Goal: Task Accomplishment & Management: Complete application form

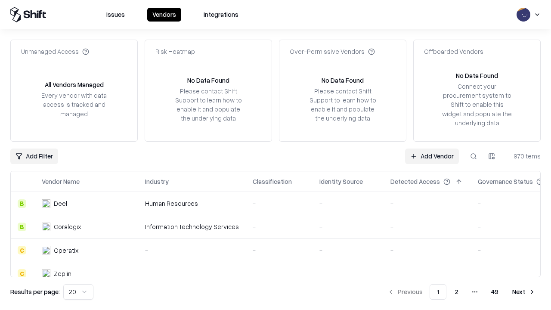
click at [432, 156] on link "Add Vendor" at bounding box center [432, 155] width 54 height 15
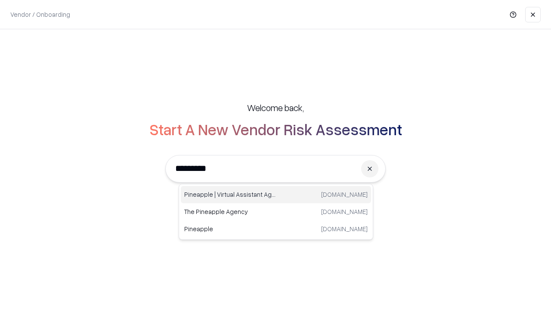
click at [276, 194] on div "Pineapple | Virtual Assistant Agency [DOMAIN_NAME]" at bounding box center [276, 194] width 190 height 17
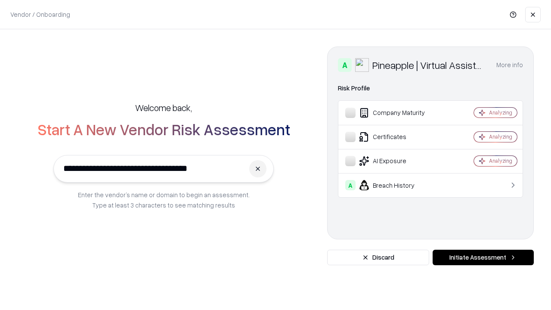
type input "**********"
click at [483, 257] on button "Initiate Assessment" at bounding box center [482, 257] width 101 height 15
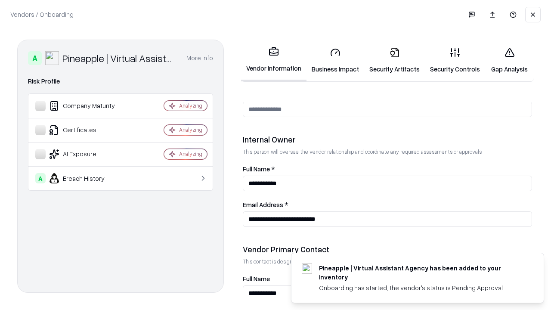
scroll to position [446, 0]
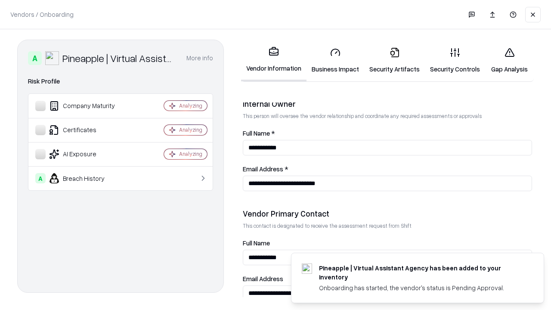
click at [335, 60] on link "Business Impact" at bounding box center [335, 60] width 58 height 40
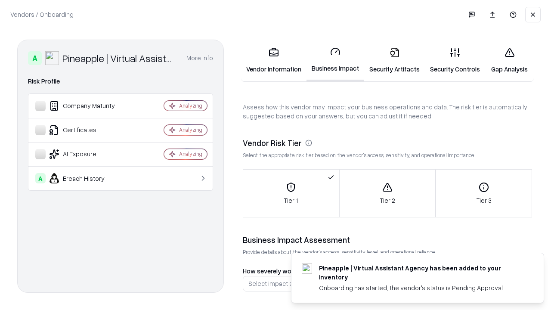
click at [509, 60] on link "Gap Analysis" at bounding box center [509, 60] width 49 height 40
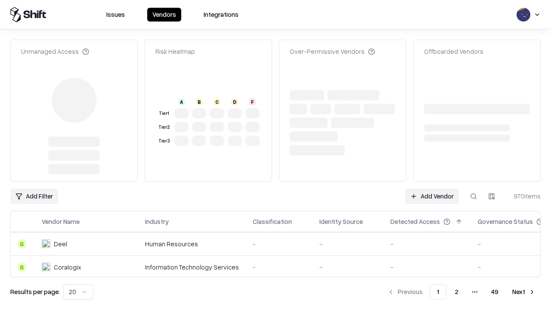
click at [432, 188] on link "Add Vendor" at bounding box center [432, 195] width 54 height 15
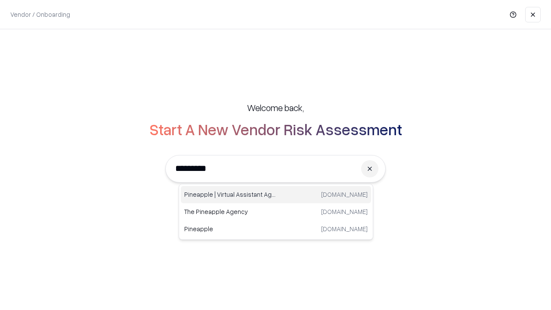
click at [276, 194] on div "Pineapple | Virtual Assistant Agency [DOMAIN_NAME]" at bounding box center [276, 194] width 190 height 17
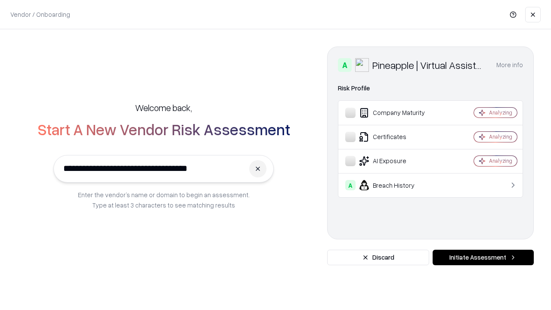
type input "**********"
click at [483, 257] on button "Initiate Assessment" at bounding box center [482, 257] width 101 height 15
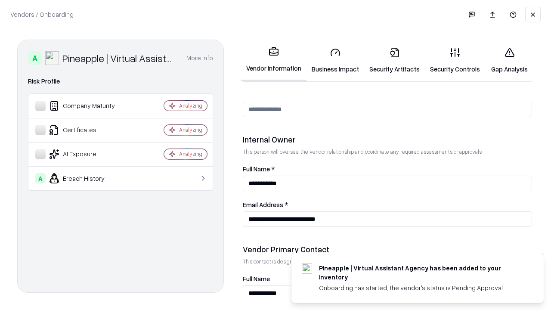
scroll to position [446, 0]
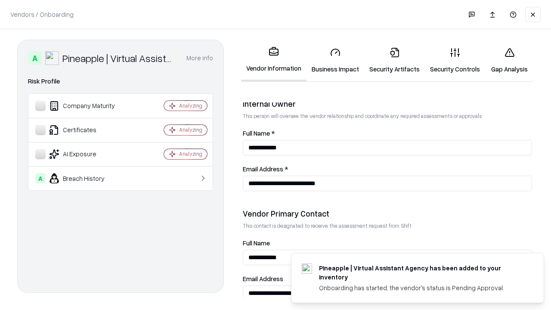
click at [509, 60] on link "Gap Analysis" at bounding box center [509, 60] width 49 height 40
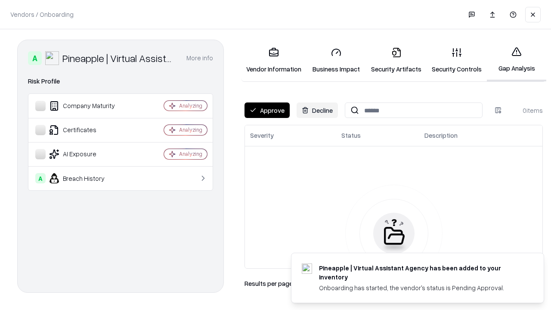
click at [267, 110] on button "Approve" at bounding box center [266, 109] width 45 height 15
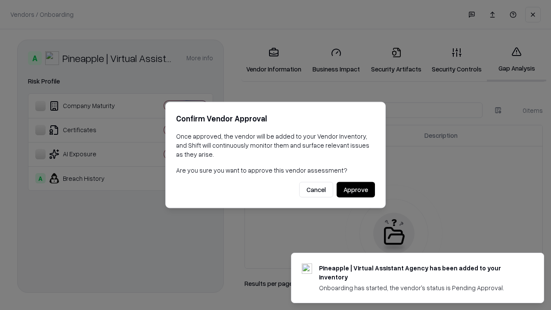
click at [355, 189] on button "Approve" at bounding box center [355, 189] width 38 height 15
